Goal: Find specific page/section: Find specific page/section

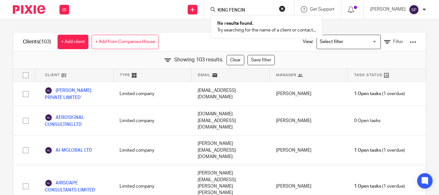
click at [251, 9] on input "KING FENCIN" at bounding box center [246, 11] width 58 height 6
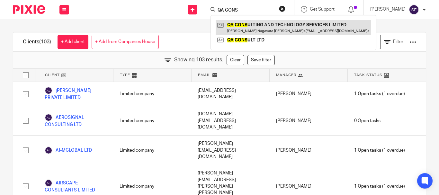
type input "QA CONS"
click at [258, 28] on link at bounding box center [292, 27] width 155 height 15
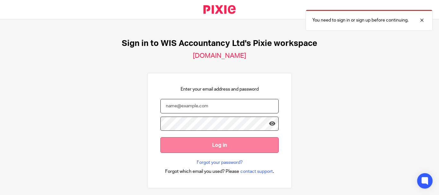
type input "[PERSON_NAME][EMAIL_ADDRESS][DOMAIN_NAME]"
click at [185, 147] on input "Log in" at bounding box center [219, 145] width 118 height 16
